Goal: Information Seeking & Learning: Learn about a topic

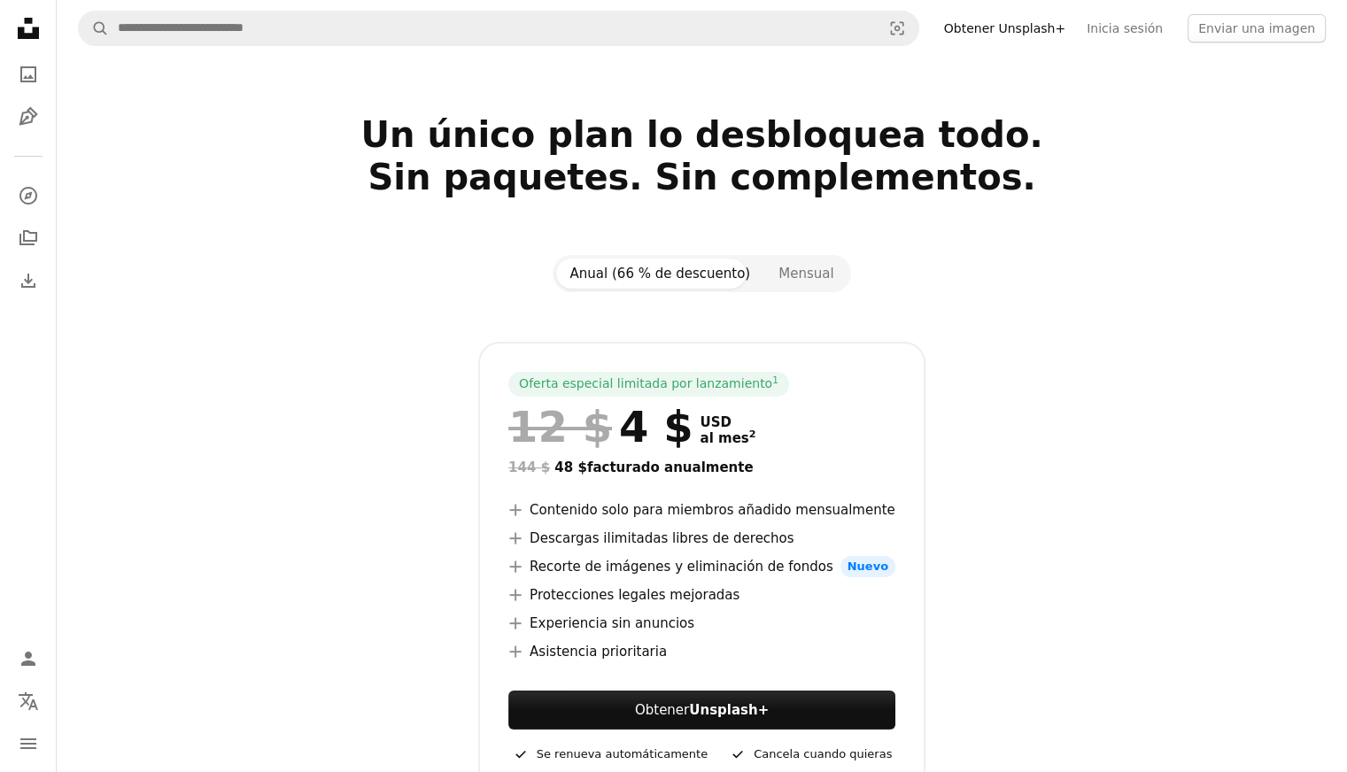
click at [7, 30] on nav "Unsplash logo Página de inicio de Unsplash A photo Pen Tool A compass A stack o…" at bounding box center [28, 386] width 57 height 772
click at [17, 28] on icon "Unsplash logo Página de inicio de Unsplash" at bounding box center [28, 28] width 35 height 35
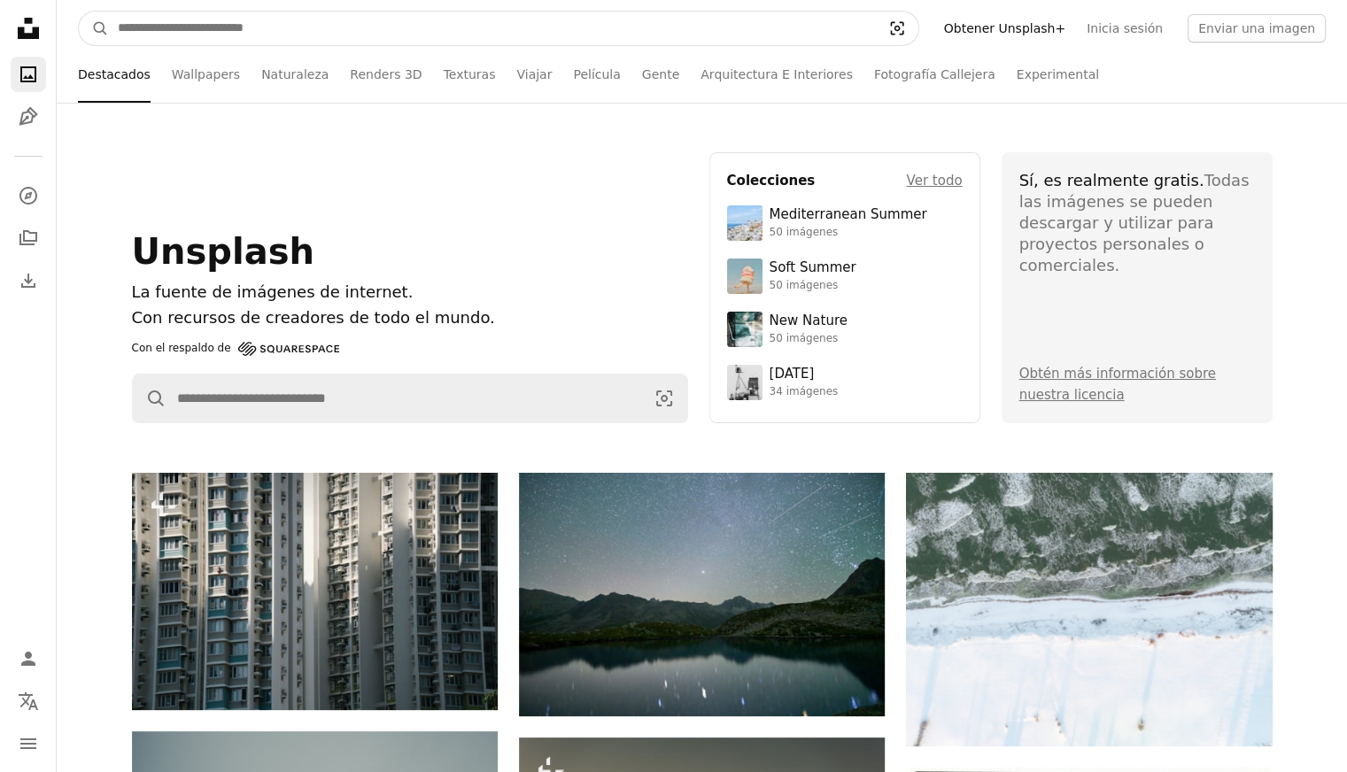
click at [903, 29] on icon "Búsqueda visual" at bounding box center [896, 28] width 13 height 13
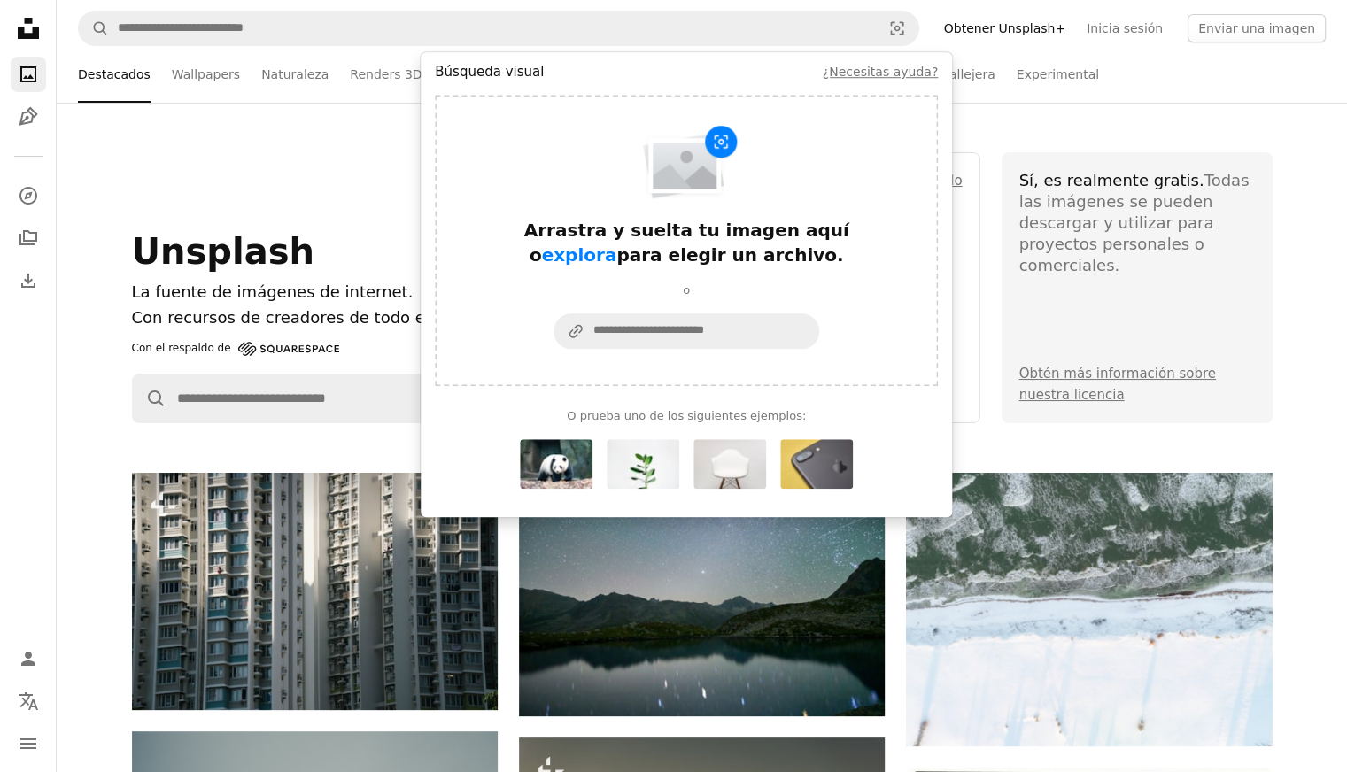
click at [823, 459] on img "Formulario de búsqueda visual" at bounding box center [816, 464] width 73 height 50
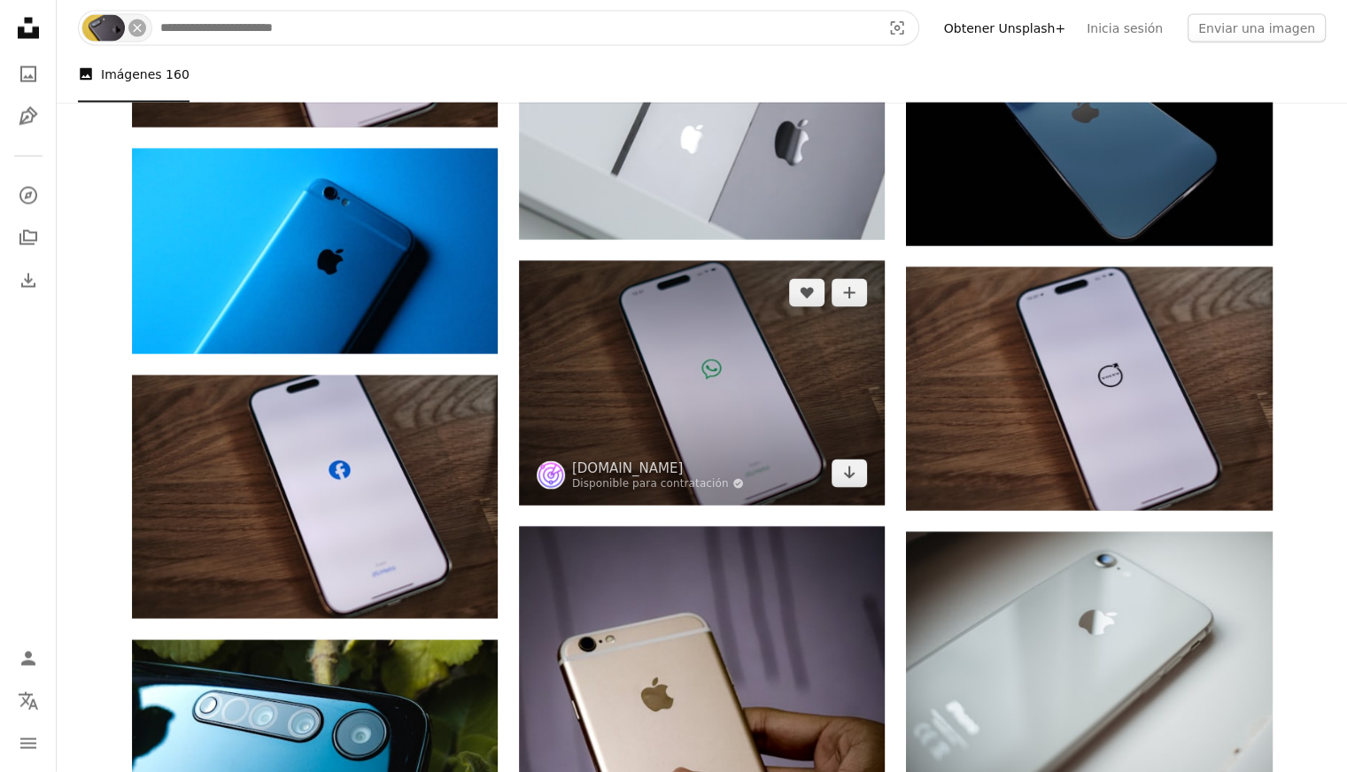
scroll to position [3719, 0]
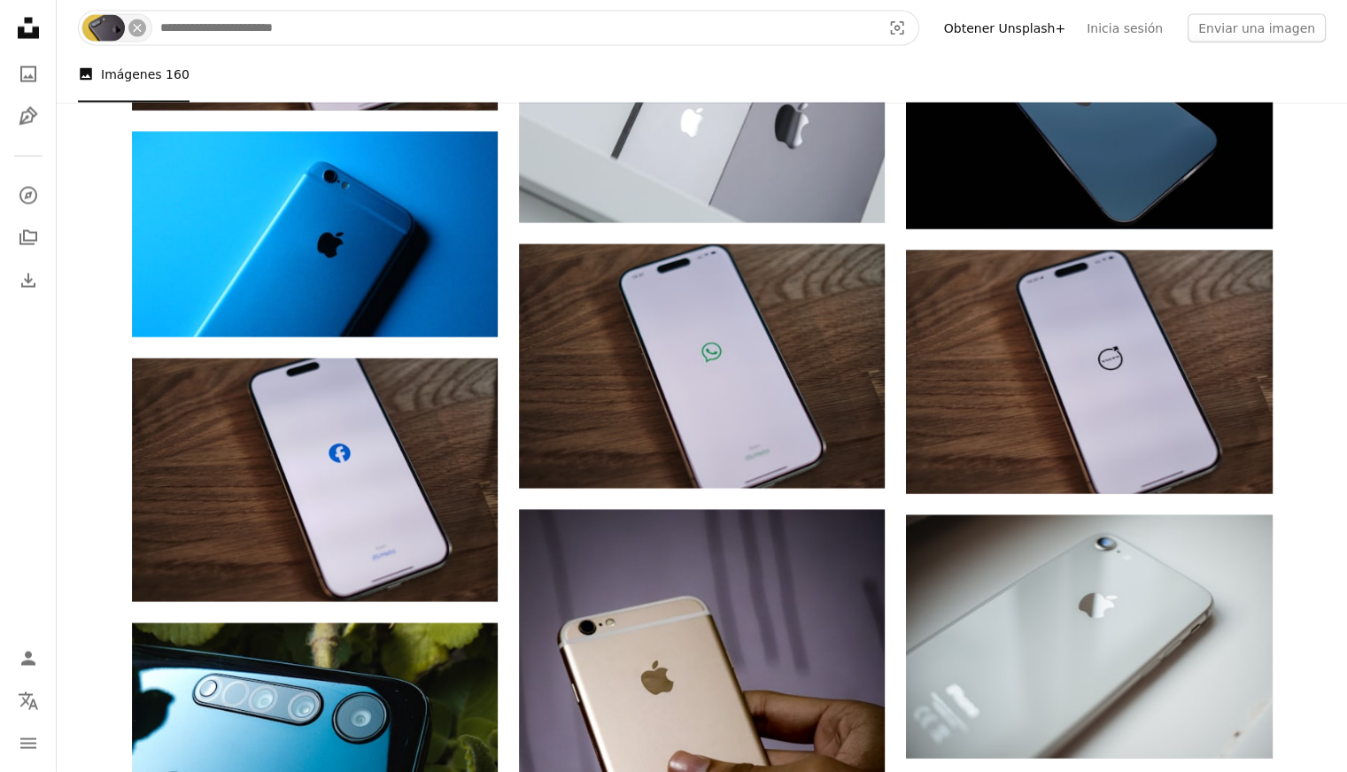
click at [306, 23] on input "Encuentra imágenes en todo el sitio" at bounding box center [513, 29] width 724 height 34
type input "*****"
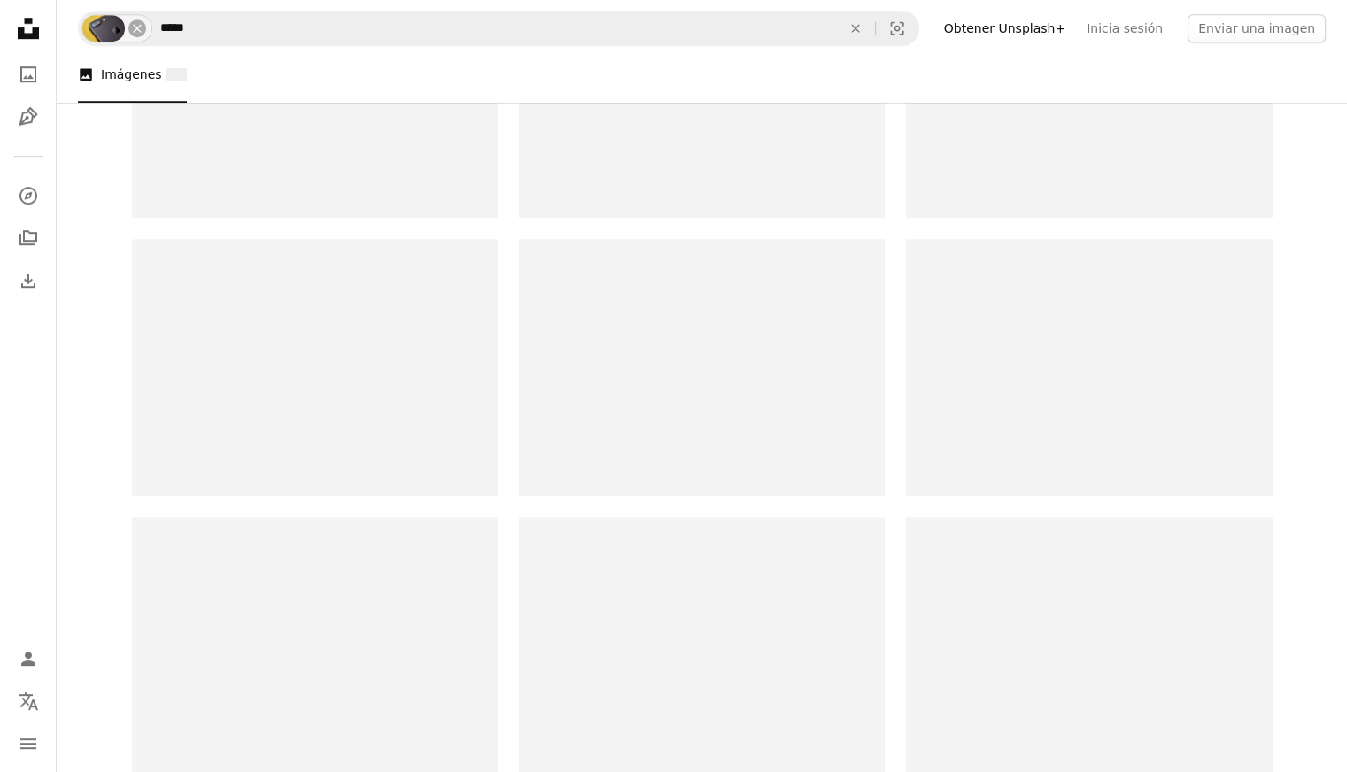
scroll to position [104, 0]
